Goal: Navigation & Orientation: Find specific page/section

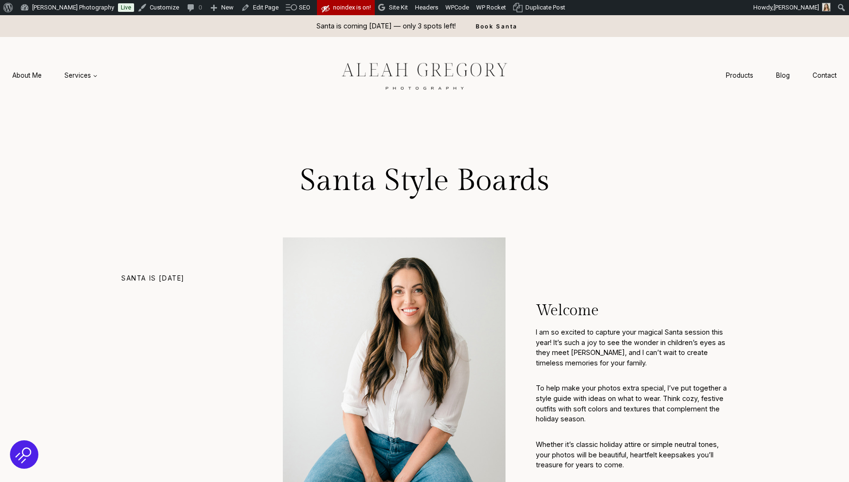
click at [417, 85] on img at bounding box center [424, 75] width 213 height 40
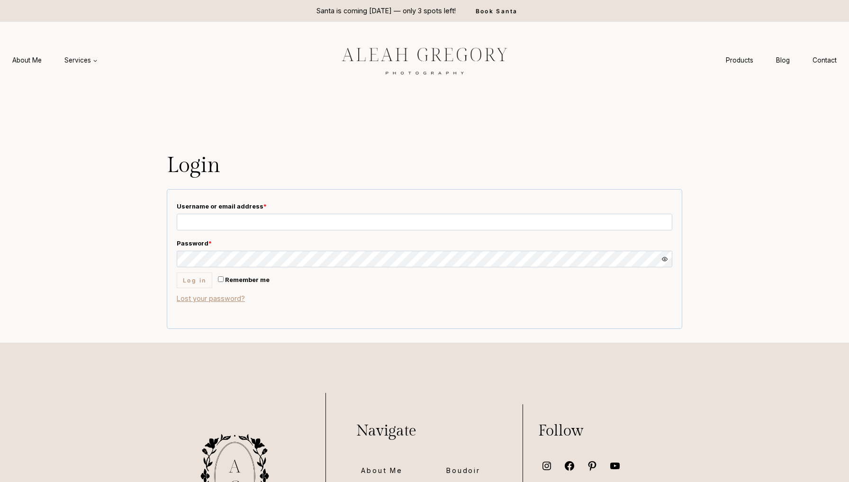
click at [396, 65] on img at bounding box center [424, 60] width 213 height 40
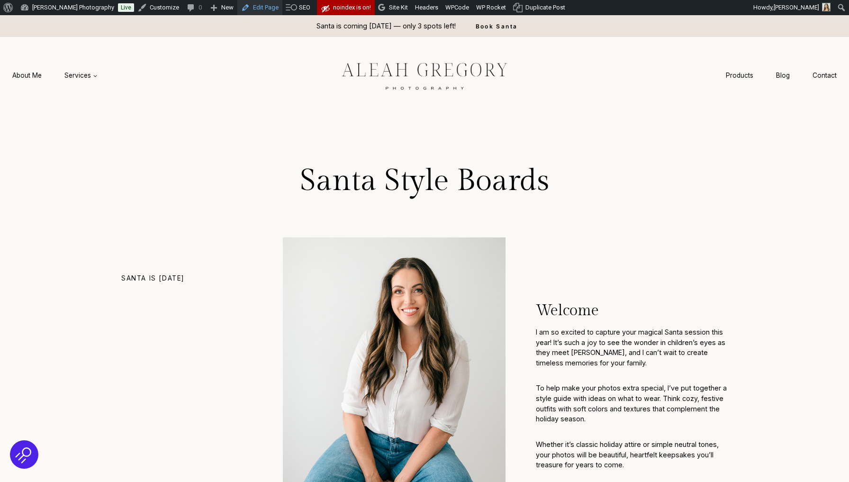
click at [268, 10] on link "Edit Page" at bounding box center [259, 7] width 45 height 15
